Goal: Transaction & Acquisition: Purchase product/service

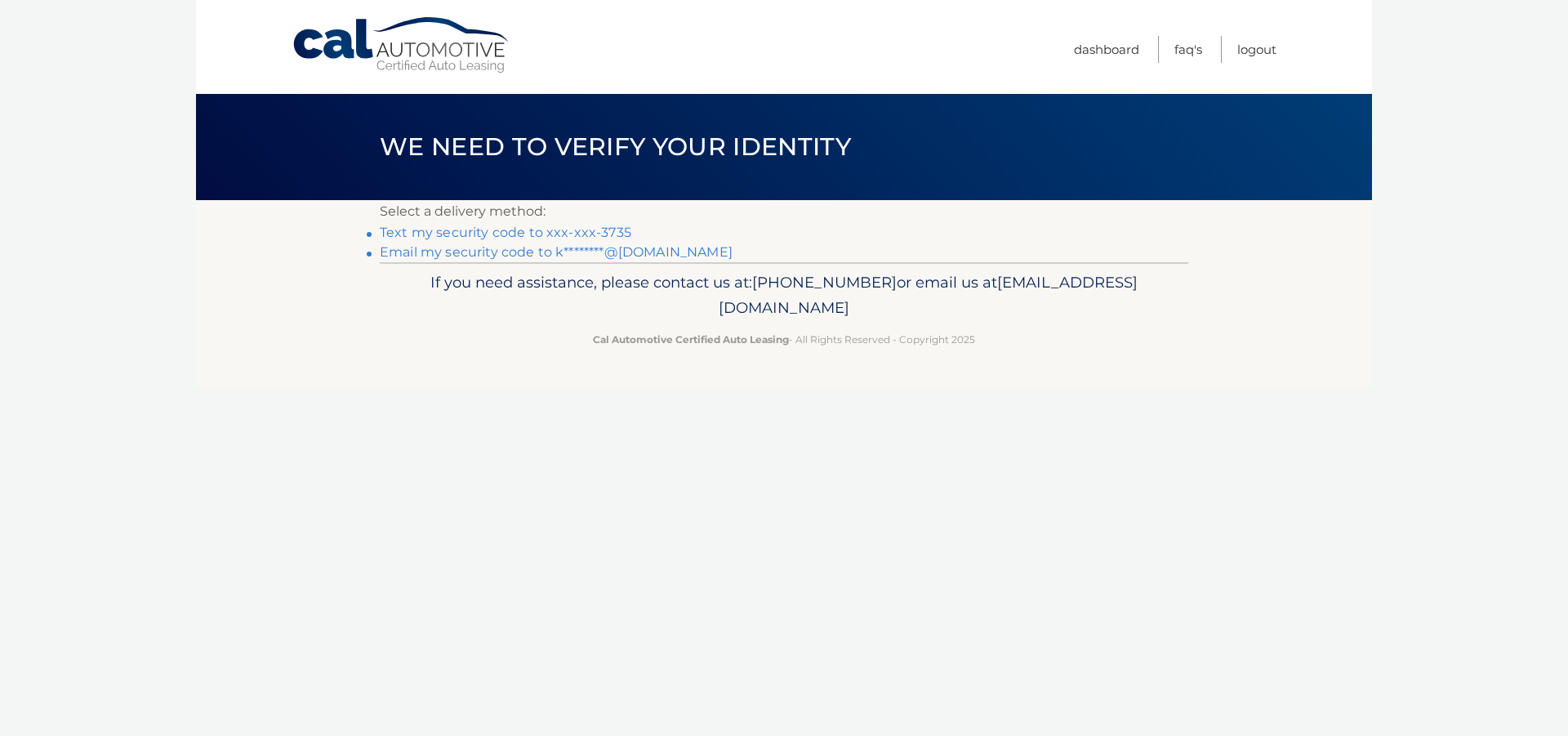
click at [595, 233] on link "Text my security code to xxx-xxx-3735" at bounding box center [505, 233] width 252 height 15
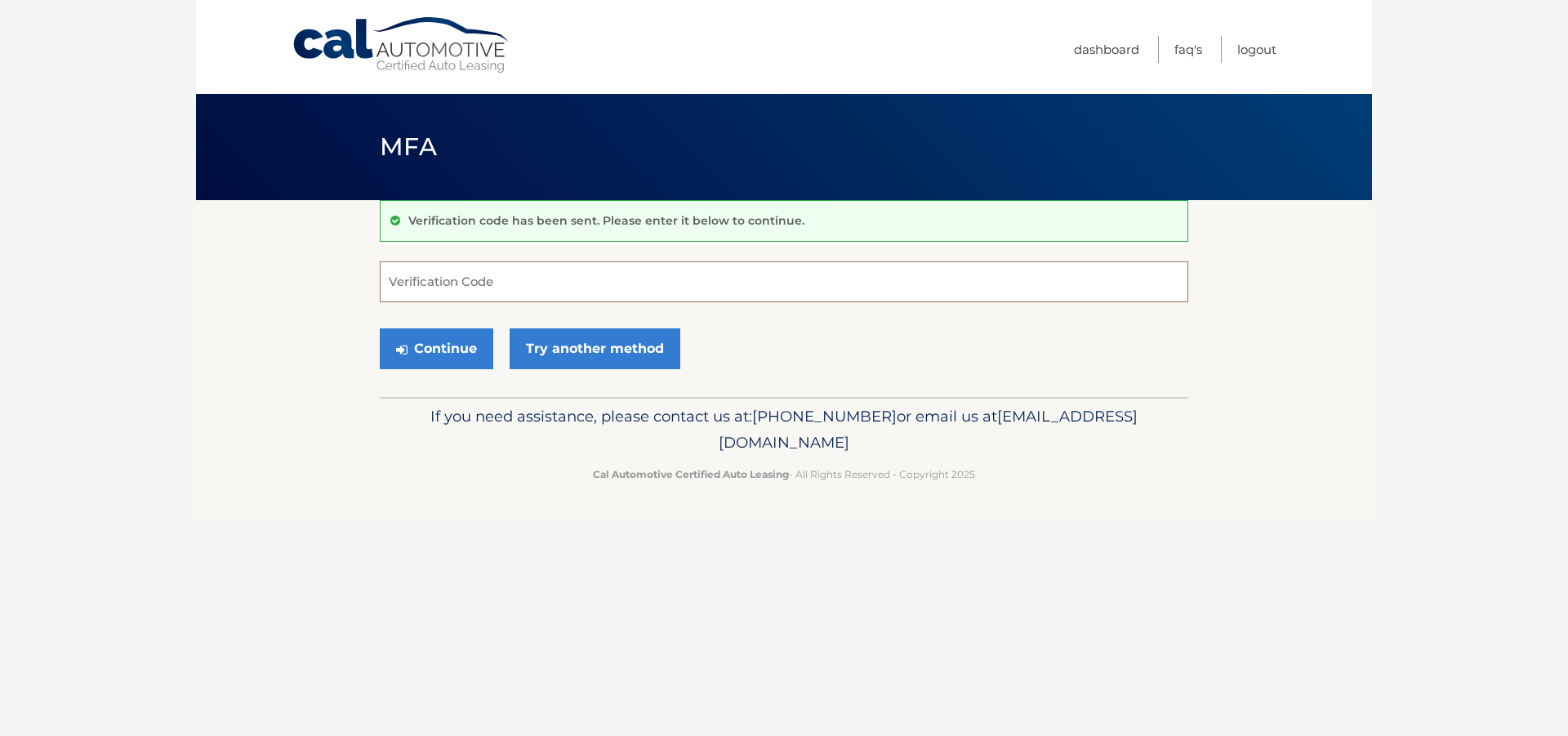
click at [520, 284] on input "Verification Code" at bounding box center [784, 281] width 809 height 41
type input "113192"
click at [419, 349] on button "Continue" at bounding box center [437, 349] width 114 height 41
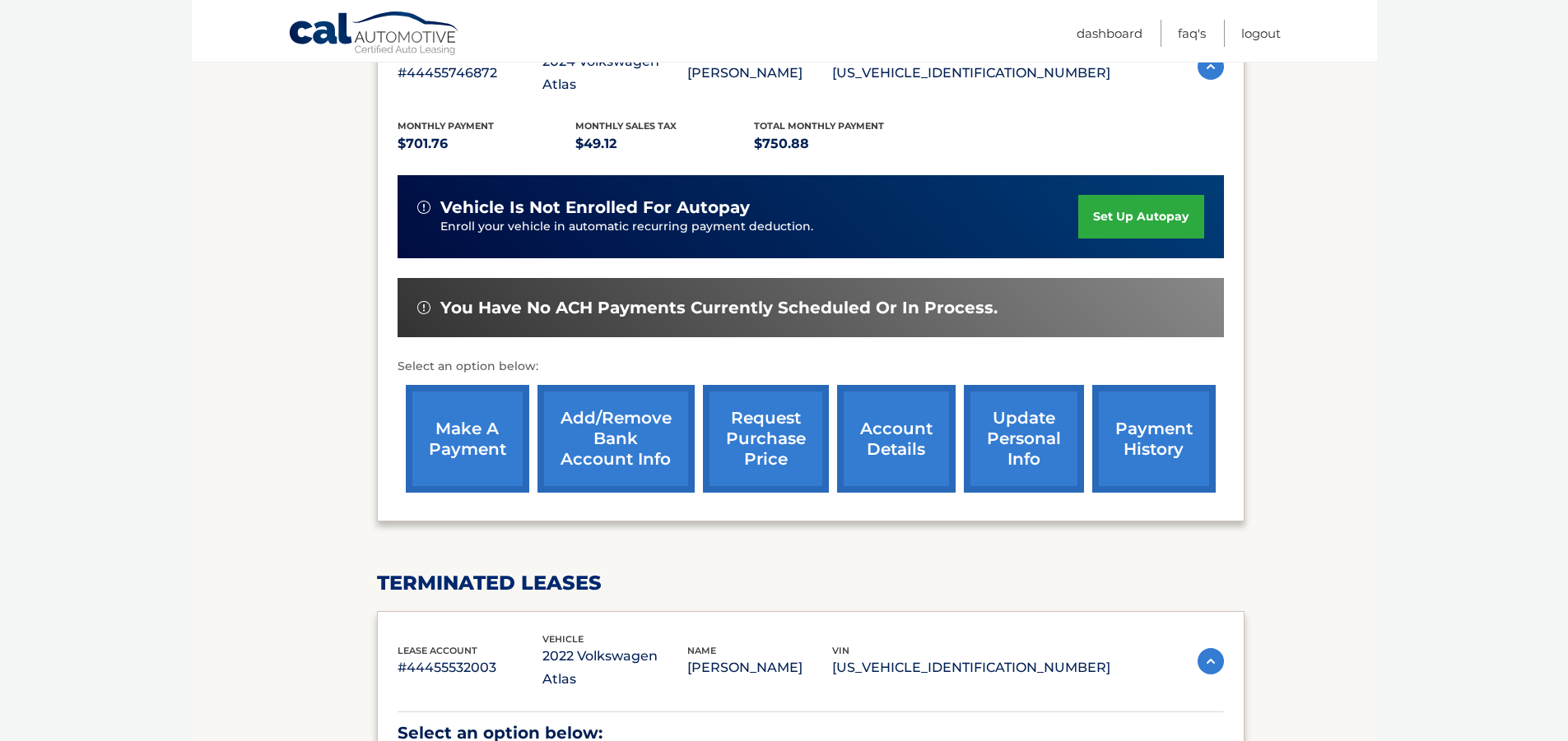
scroll to position [329, 0]
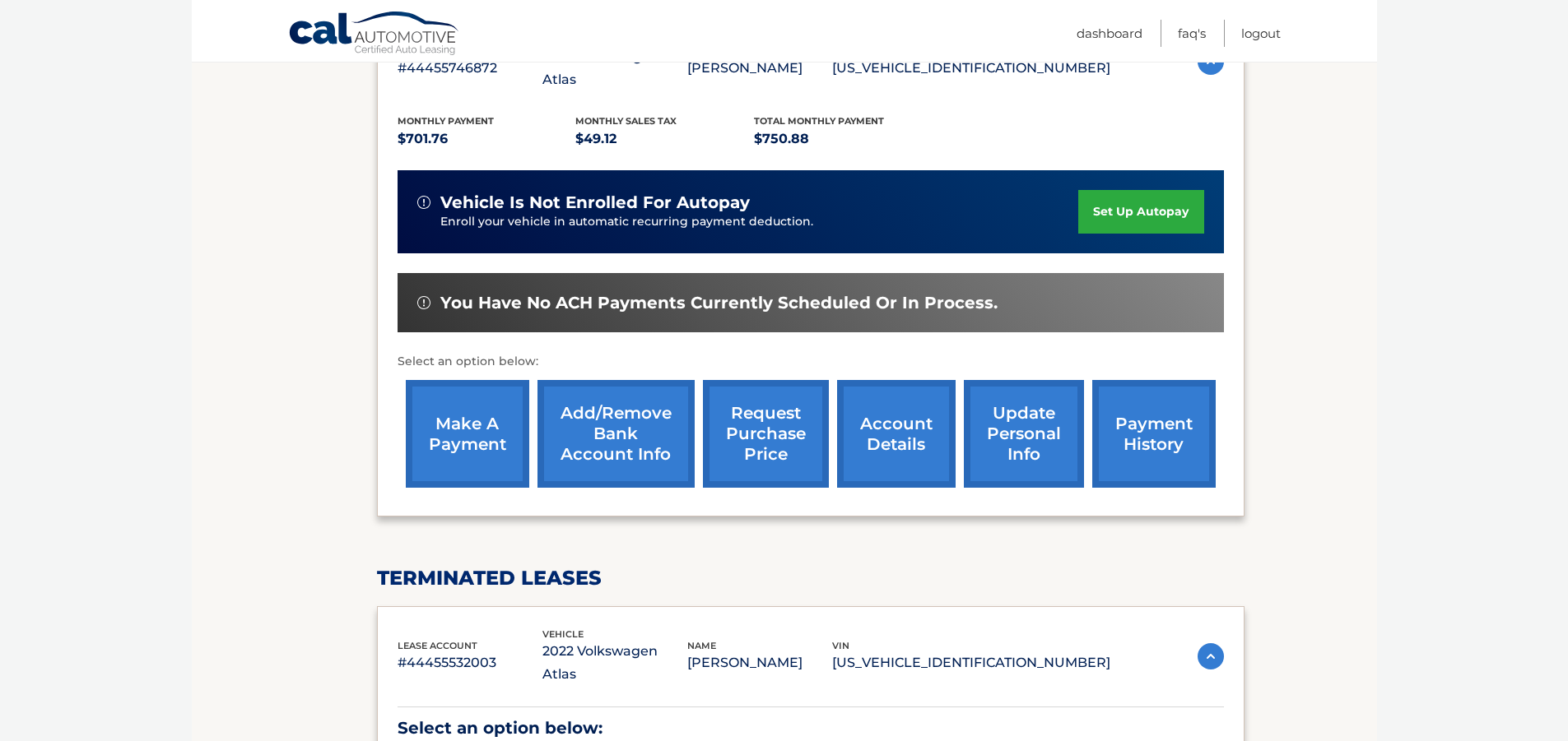
click at [465, 420] on link "make a payment" at bounding box center [467, 434] width 123 height 108
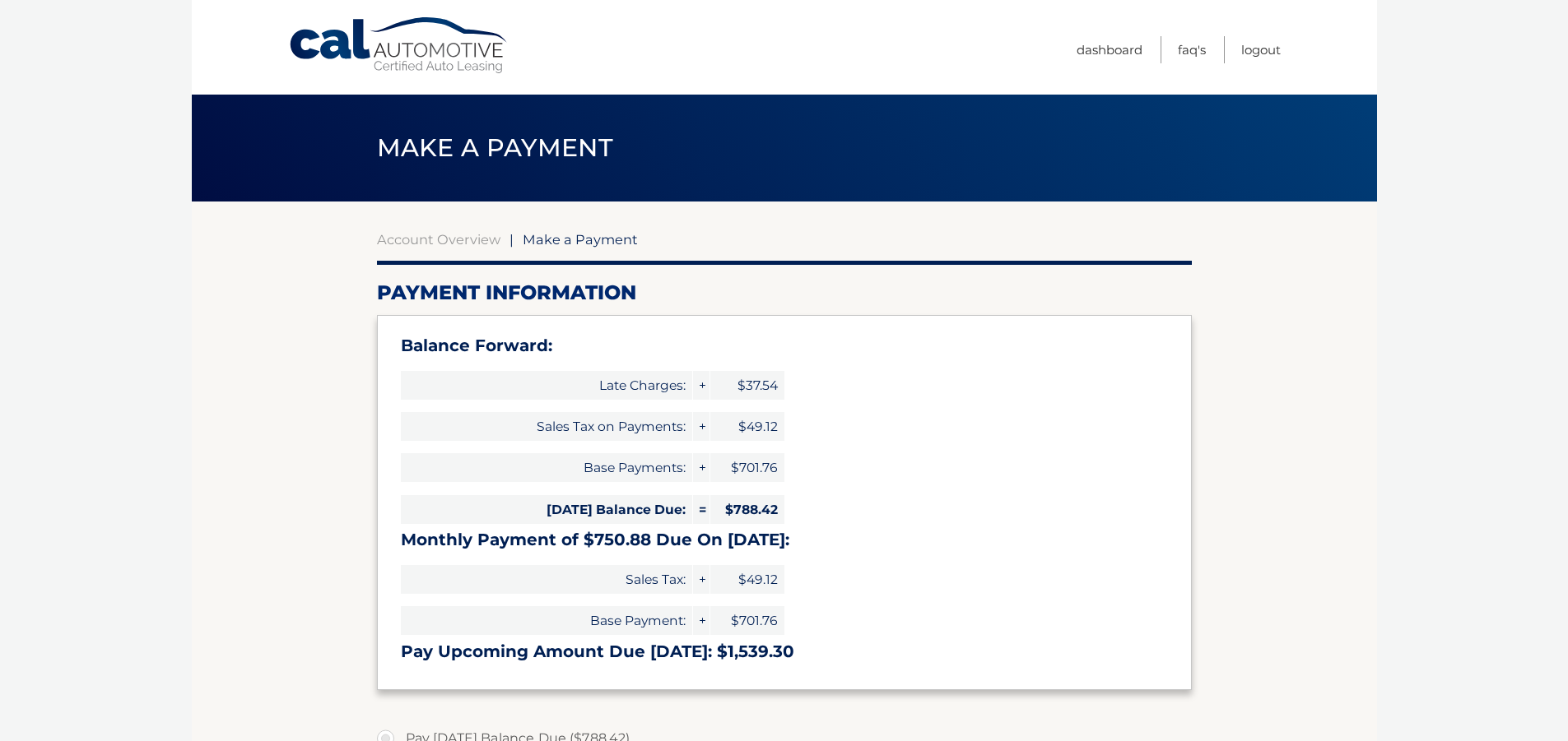
select select "YTQ2M2YyMDItN2M0ZS00NTk3LTkyMGEtNTBiMTNmY2U3ODUw"
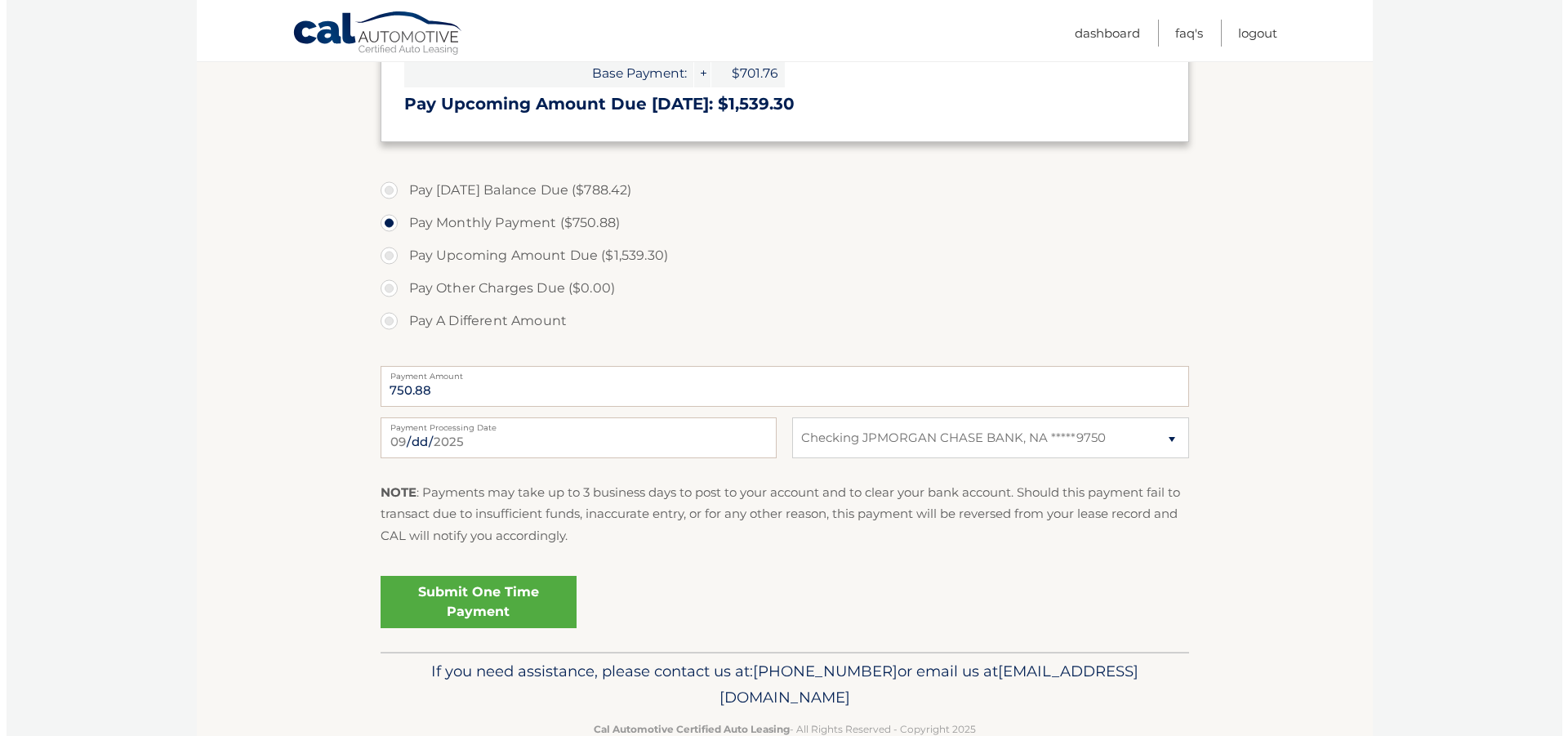
scroll to position [572, 0]
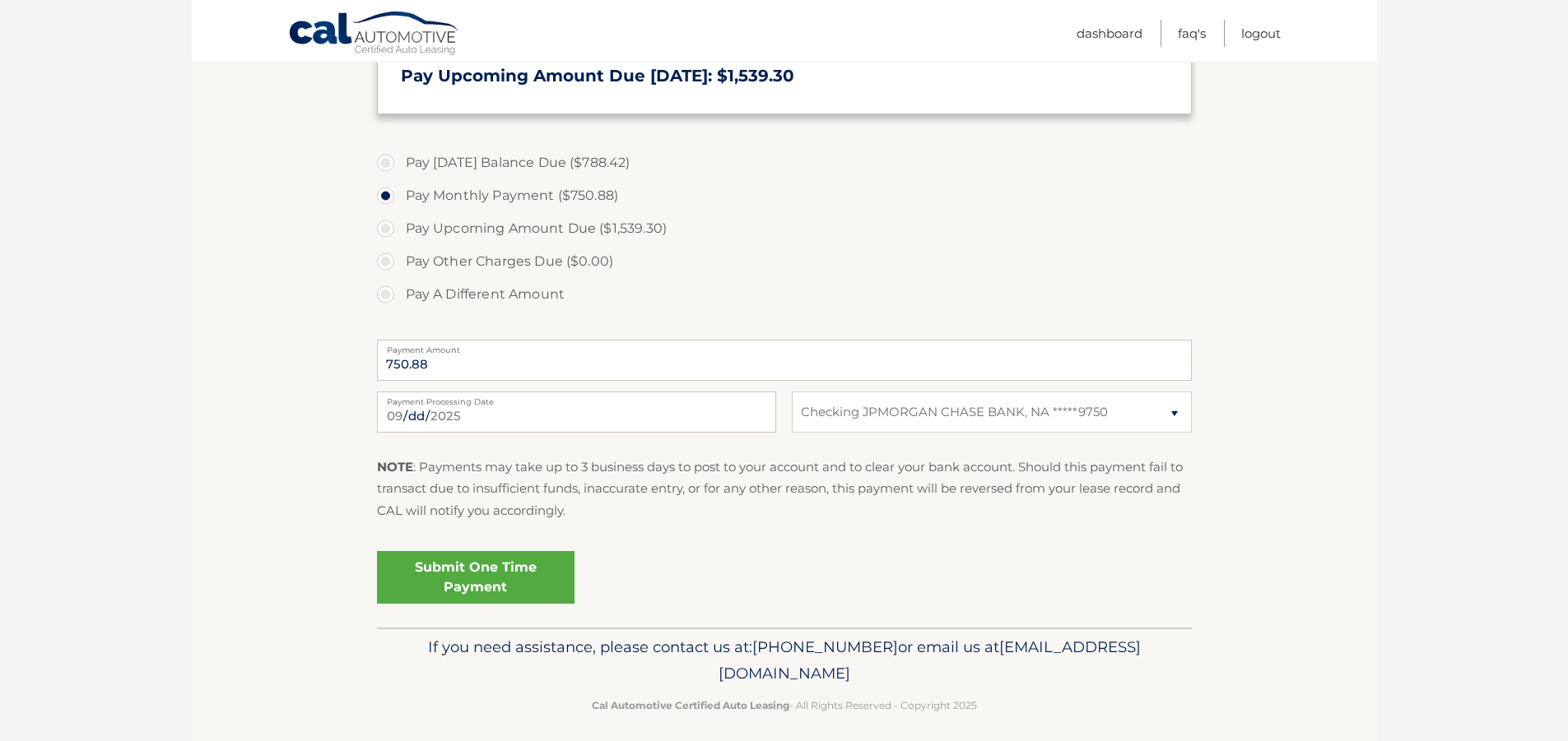
click at [481, 567] on link "Submit One Time Payment" at bounding box center [475, 578] width 198 height 53
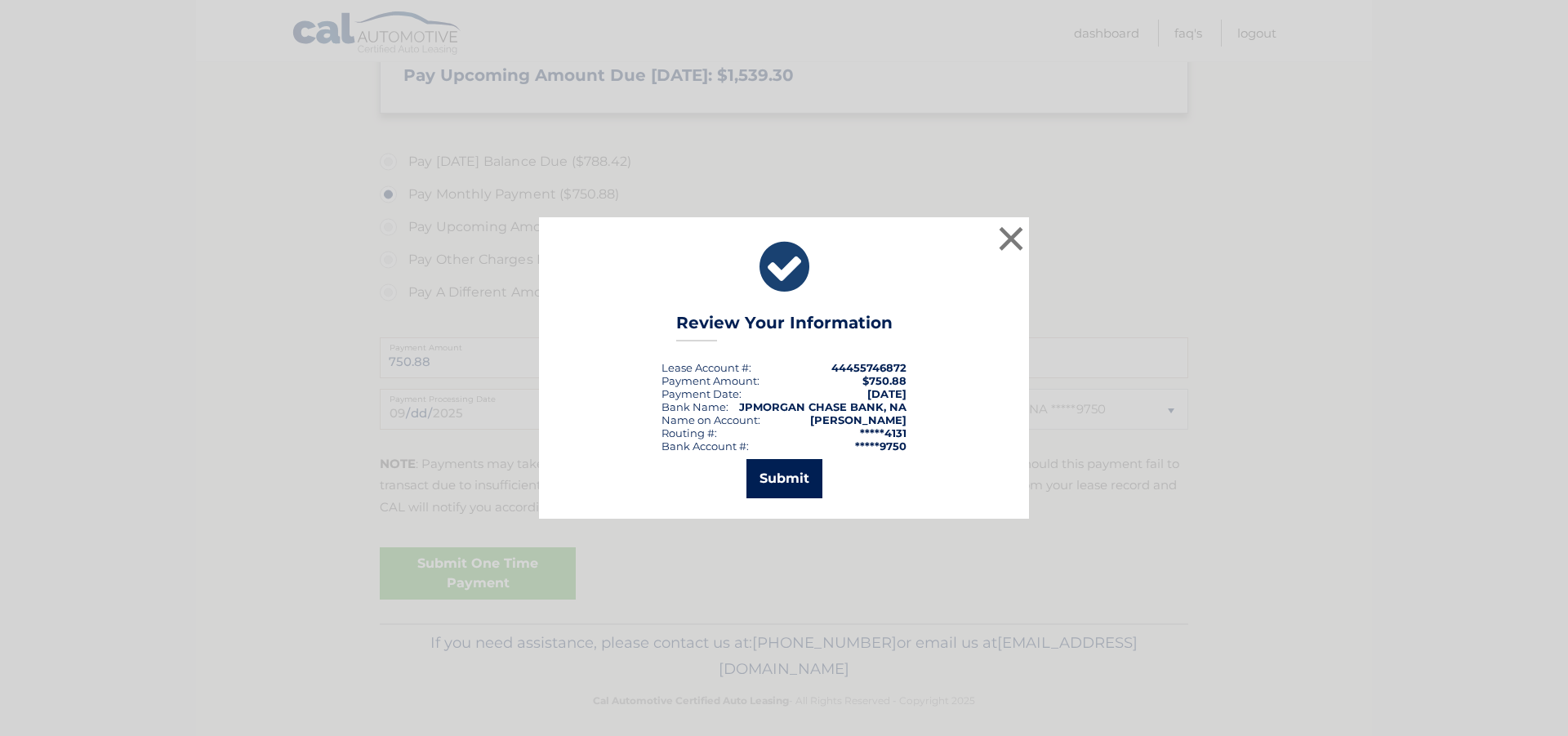
drag, startPoint x: 801, startPoint y: 482, endPoint x: 799, endPoint y: 474, distance: 8.2
click at [799, 474] on button "Submit" at bounding box center [785, 479] width 76 height 39
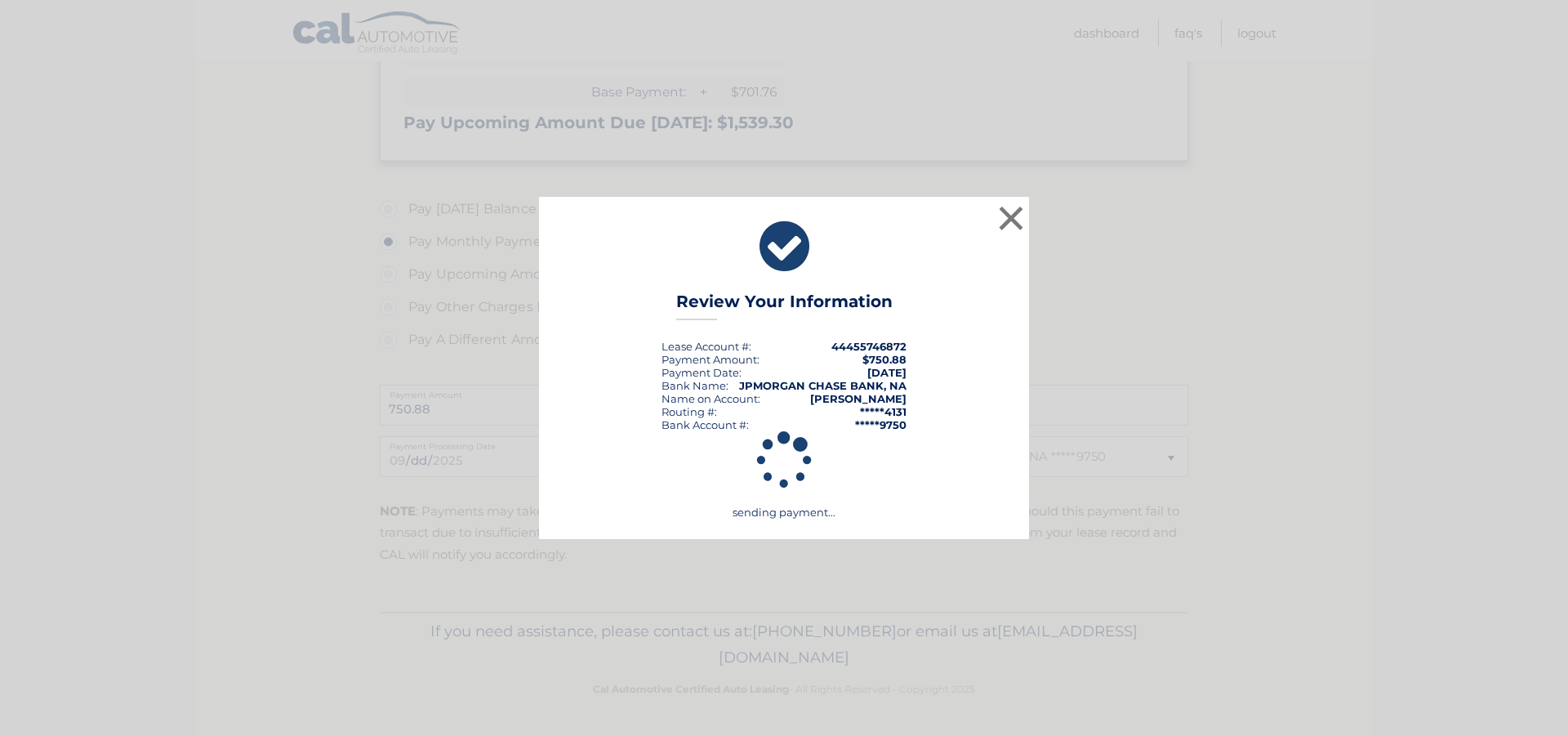
scroll to position [524, 0]
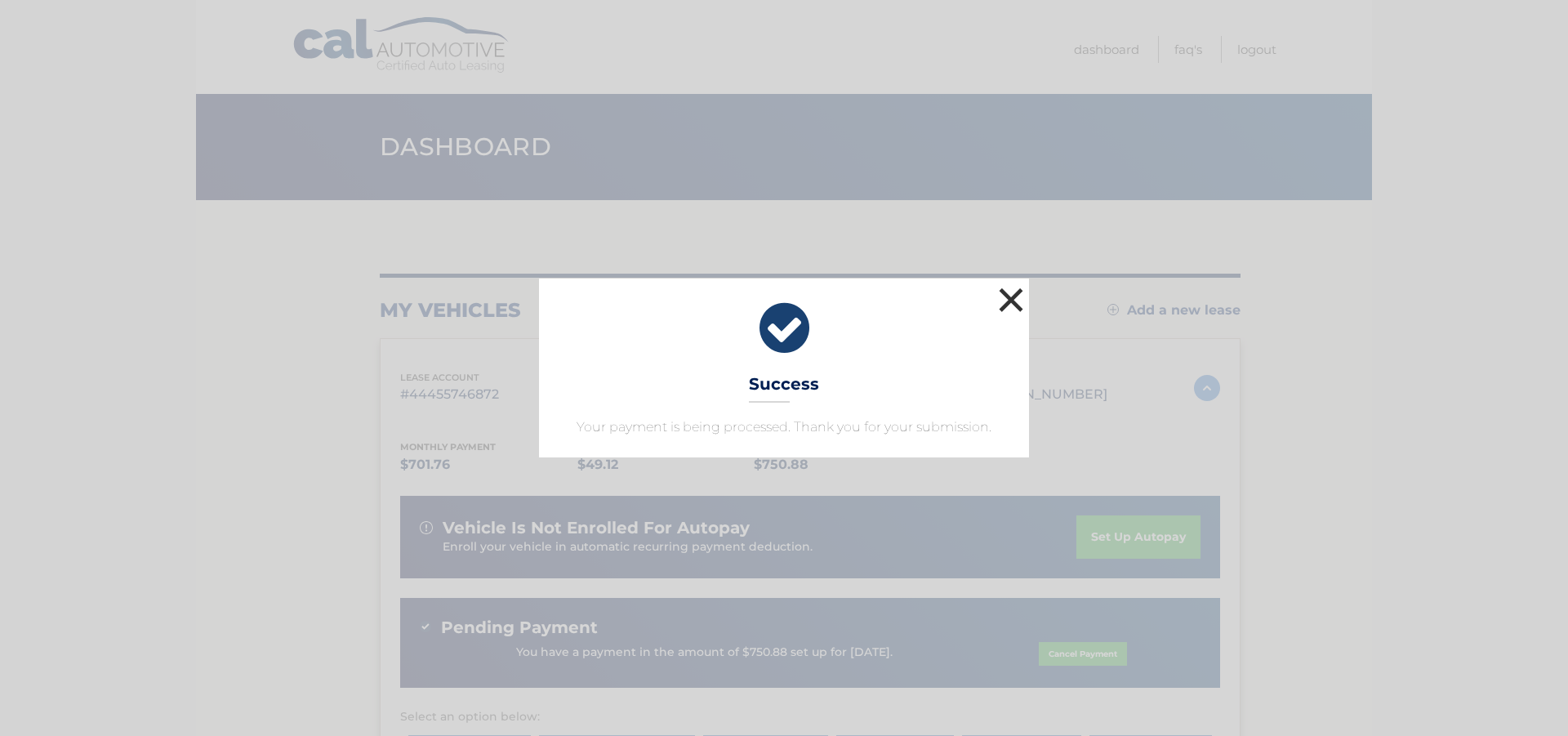
click at [999, 296] on button "×" at bounding box center [1011, 300] width 32 height 32
